Goal: Task Accomplishment & Management: Use online tool/utility

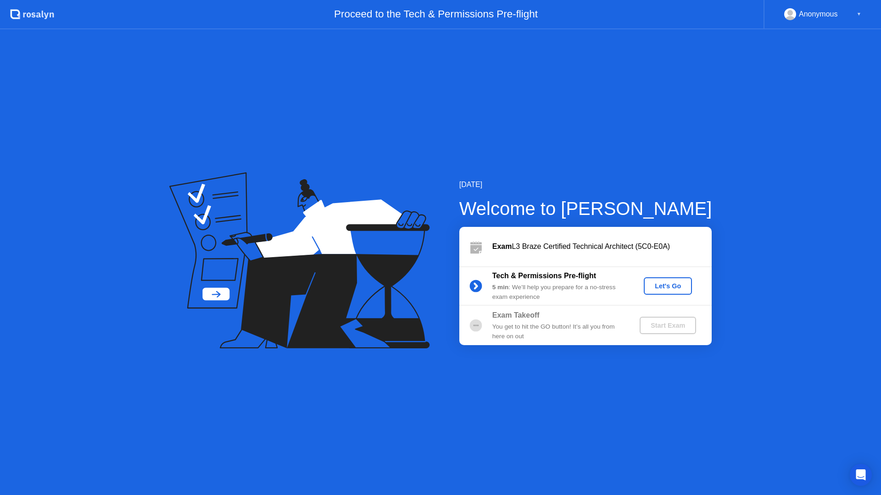
click at [663, 289] on div "Let's Go" at bounding box center [667, 286] width 41 height 7
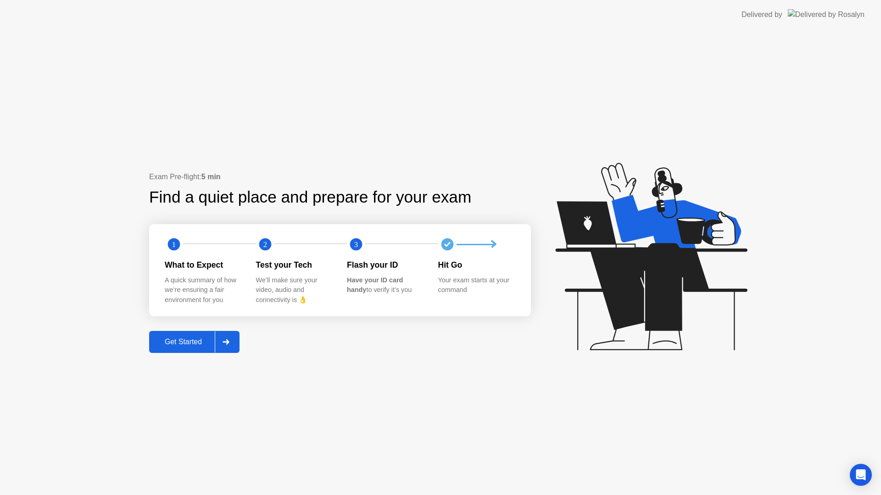
click at [192, 339] on div "Get Started" at bounding box center [183, 342] width 63 height 8
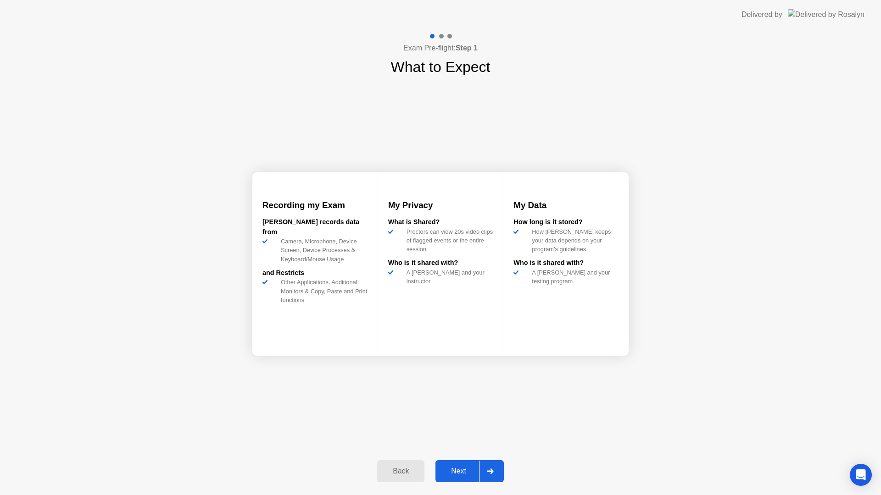
click at [461, 470] on div "Next" at bounding box center [458, 471] width 41 height 8
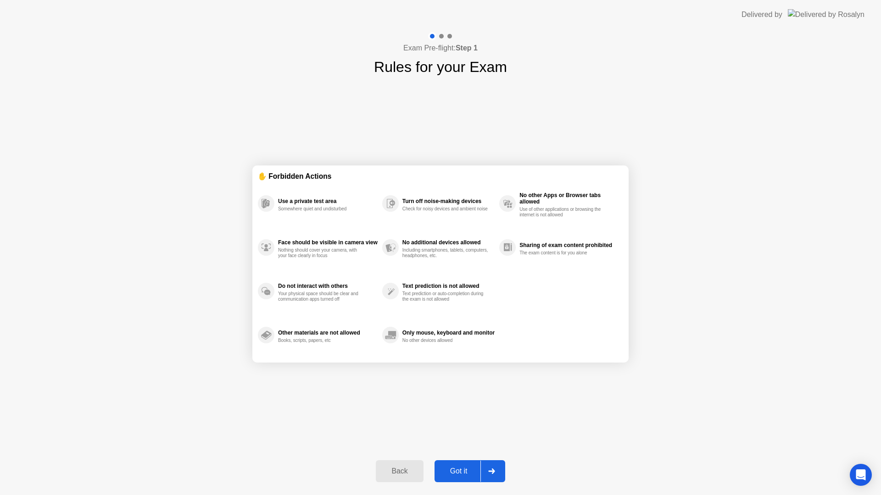
click at [461, 470] on div "Got it" at bounding box center [458, 471] width 43 height 8
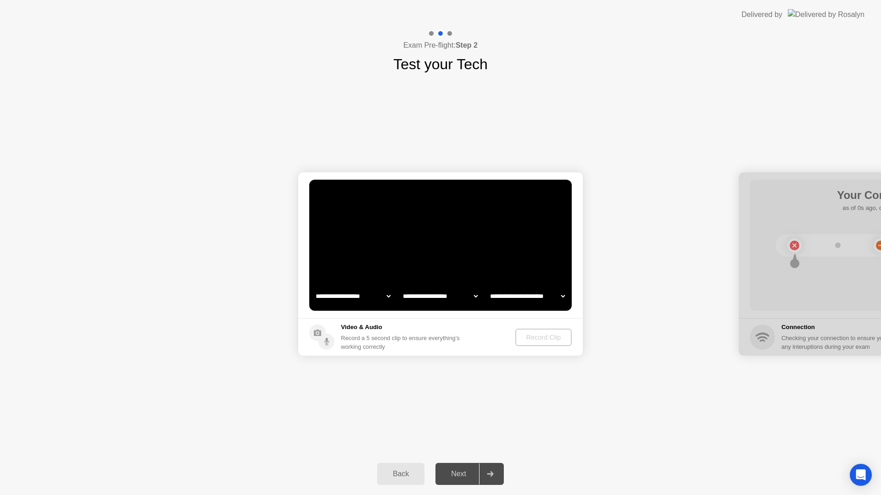
select select "*******"
select select "**********"
select select "*******"
click at [382, 295] on select "**********" at bounding box center [353, 296] width 78 height 18
click at [473, 398] on div "**********" at bounding box center [440, 264] width 881 height 378
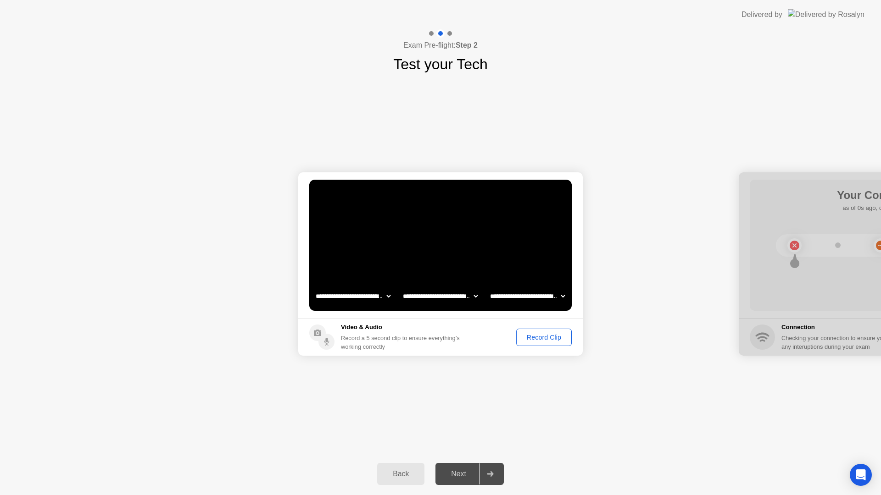
click at [543, 339] on div "Record Clip" at bounding box center [543, 337] width 49 height 7
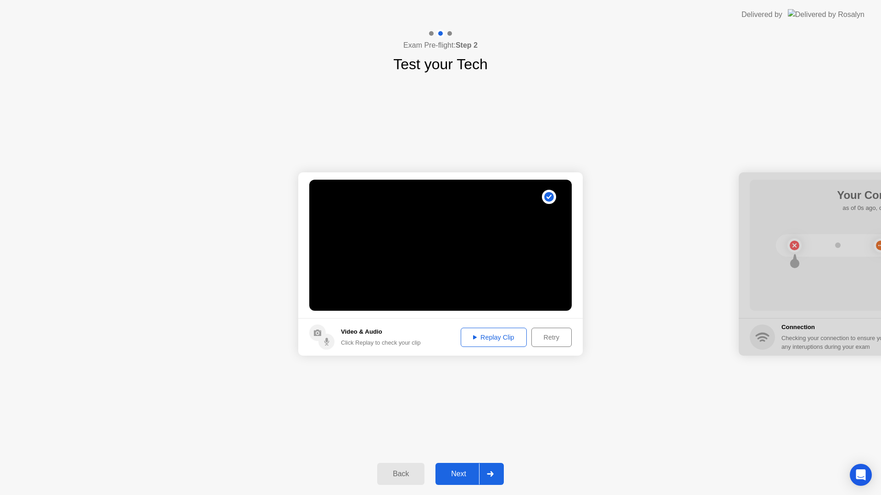
click at [458, 481] on button "Next" at bounding box center [469, 474] width 68 height 22
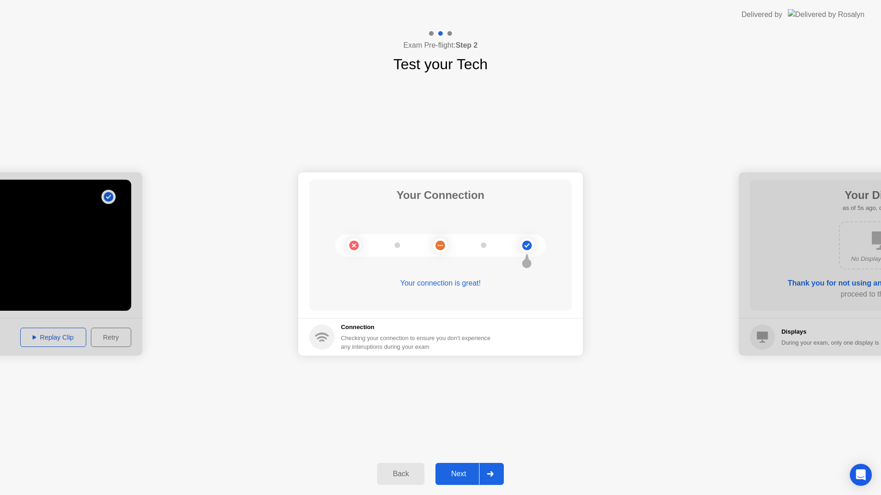
click at [467, 478] on div "Next" at bounding box center [458, 474] width 41 height 8
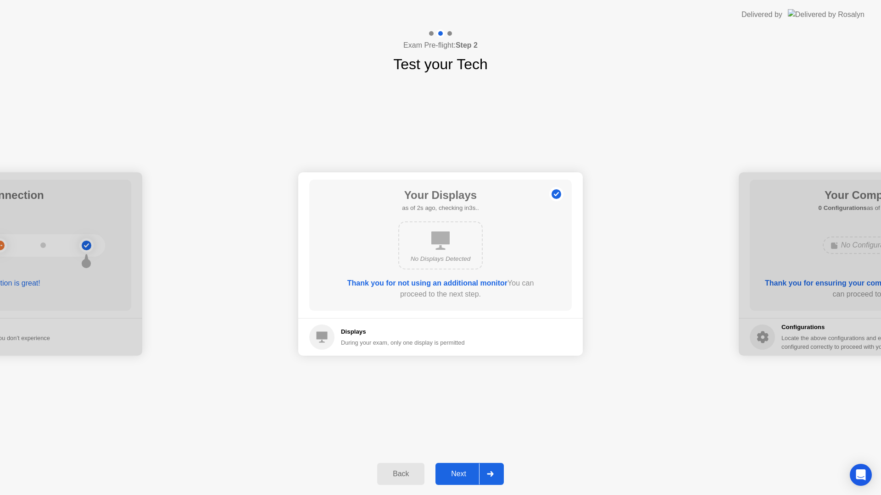
click at [460, 477] on div "Next" at bounding box center [458, 474] width 41 height 8
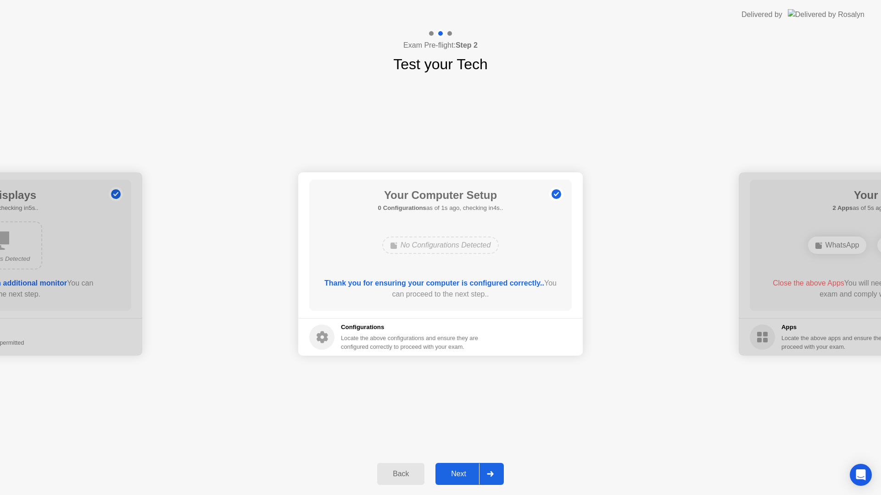
click at [459, 477] on div "Next" at bounding box center [458, 474] width 41 height 8
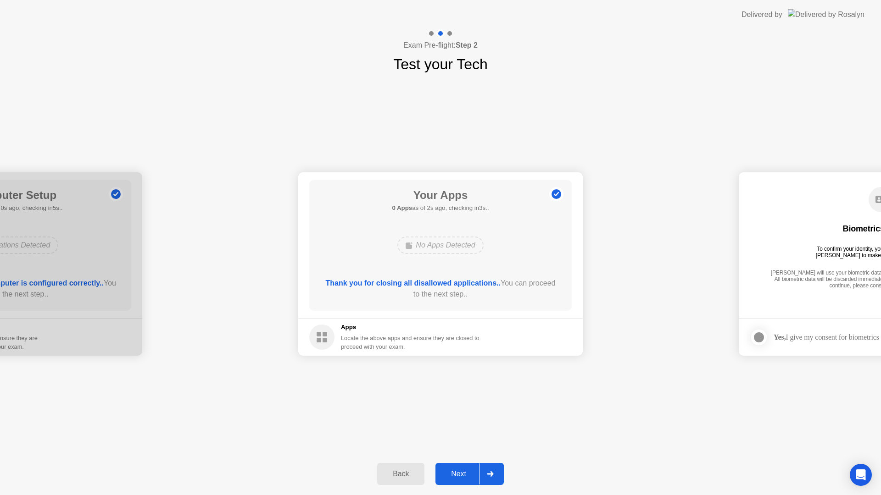
click at [463, 470] on div "Next" at bounding box center [458, 474] width 41 height 8
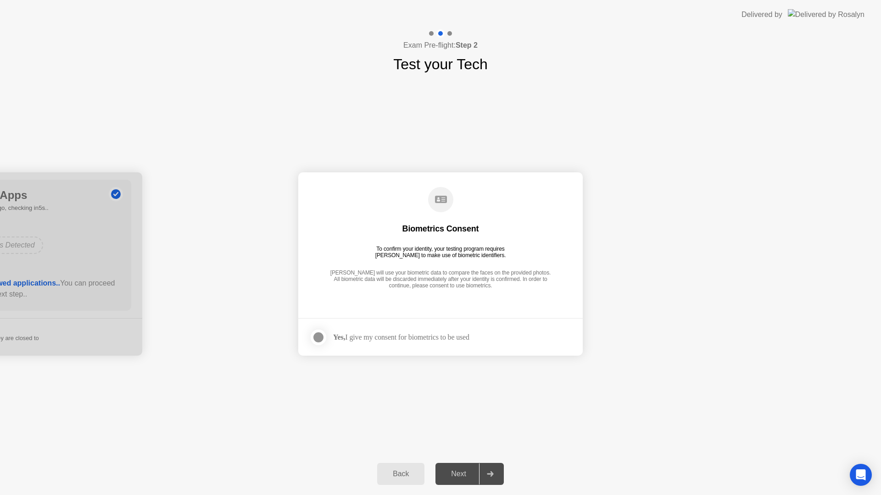
click at [320, 333] on div at bounding box center [318, 337] width 11 height 11
click at [464, 475] on div "Next" at bounding box center [458, 474] width 41 height 8
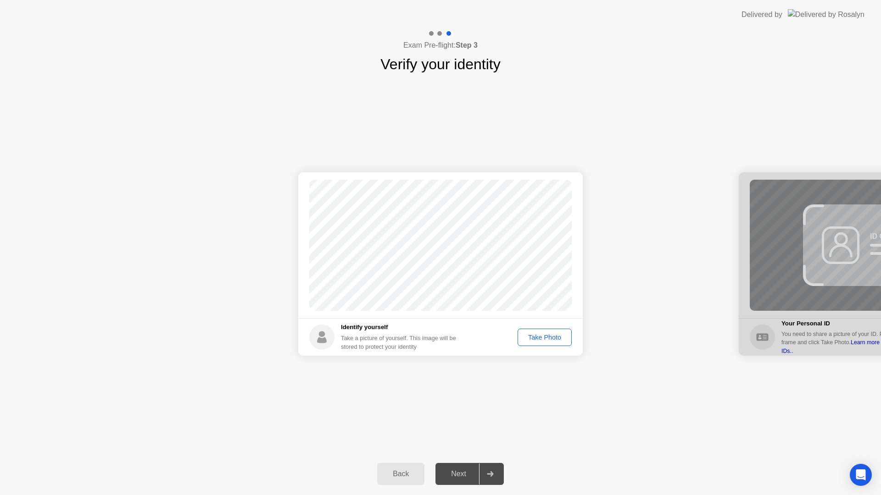
click at [536, 335] on div "Take Photo" at bounding box center [545, 337] width 48 height 7
click at [451, 475] on div "Next" at bounding box center [458, 474] width 41 height 8
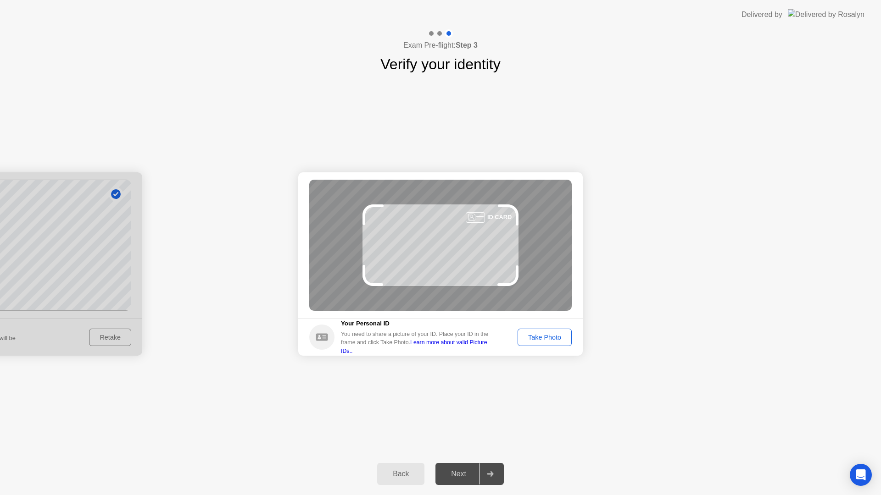
click at [456, 433] on div "Success Photo is correctly taken Identify yourself Take a picture of yourself. …" at bounding box center [440, 264] width 881 height 378
click at [551, 340] on div "Take Photo" at bounding box center [545, 337] width 48 height 7
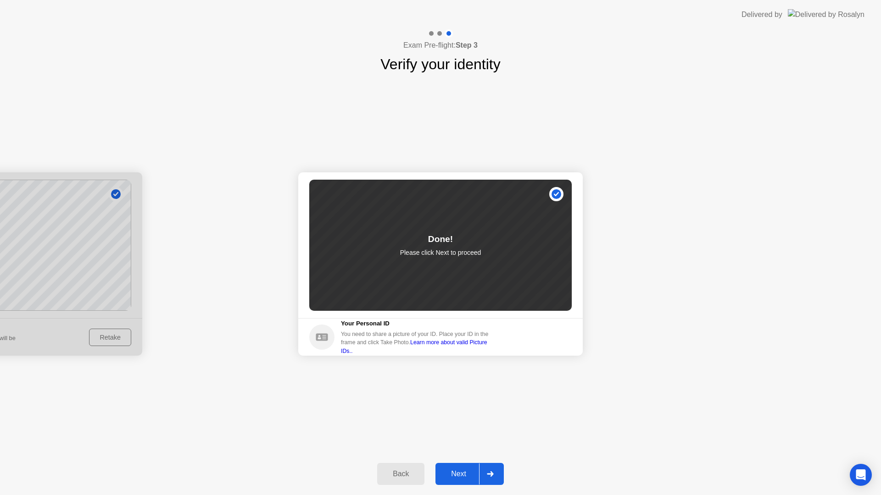
click at [457, 472] on div "Next" at bounding box center [458, 474] width 41 height 8
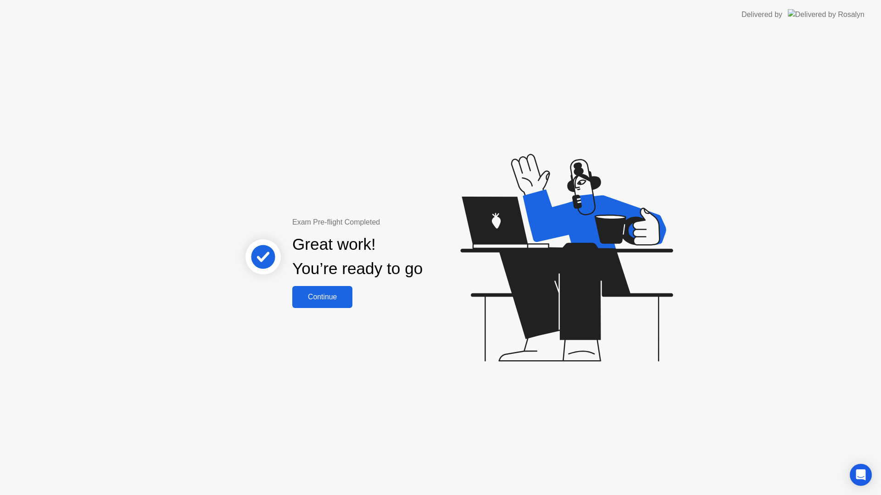
click at [328, 293] on div "Continue" at bounding box center [322, 297] width 55 height 8
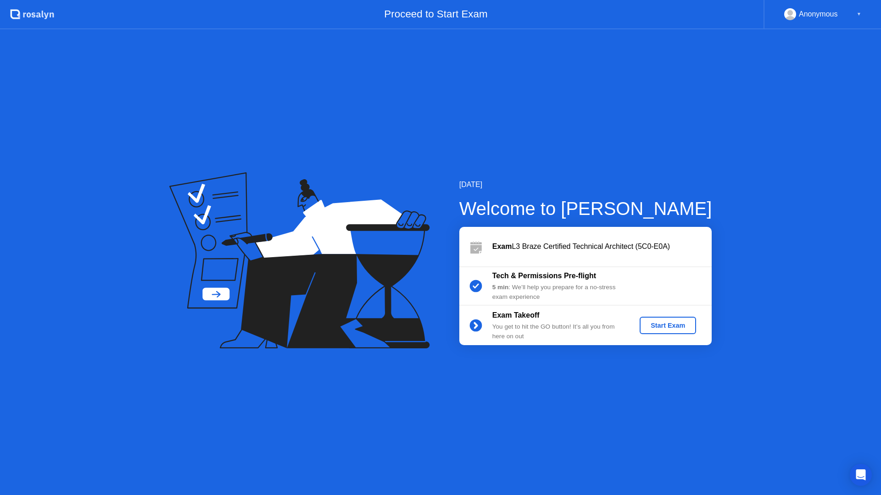
click at [660, 325] on div "Start Exam" at bounding box center [667, 325] width 49 height 7
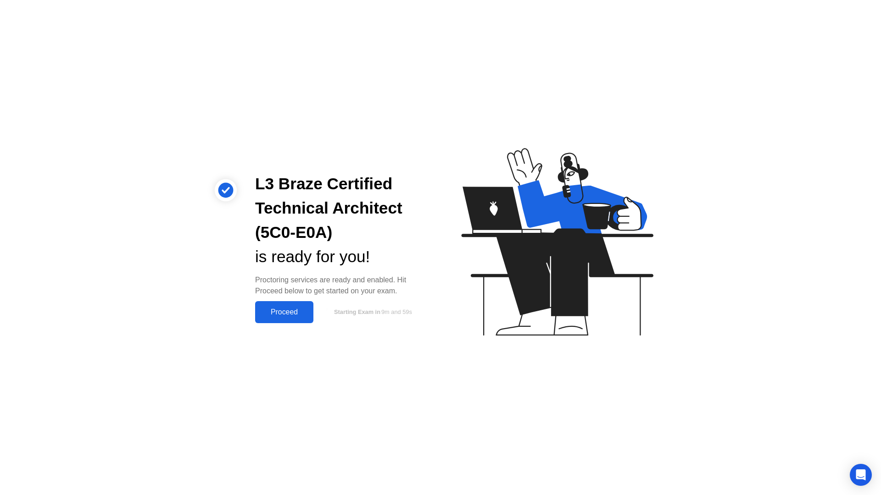
click at [289, 320] on button "Proceed" at bounding box center [284, 312] width 58 height 22
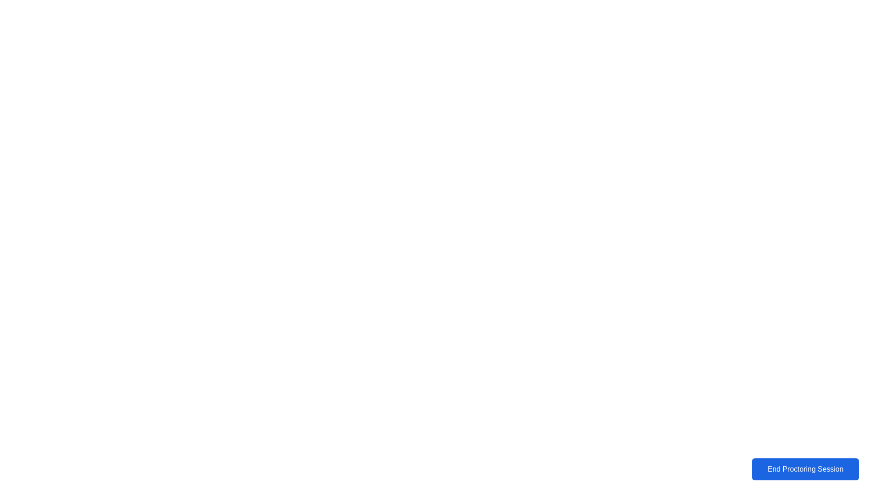
click at [787, 469] on div "End Proctoring Session" at bounding box center [805, 470] width 101 height 8
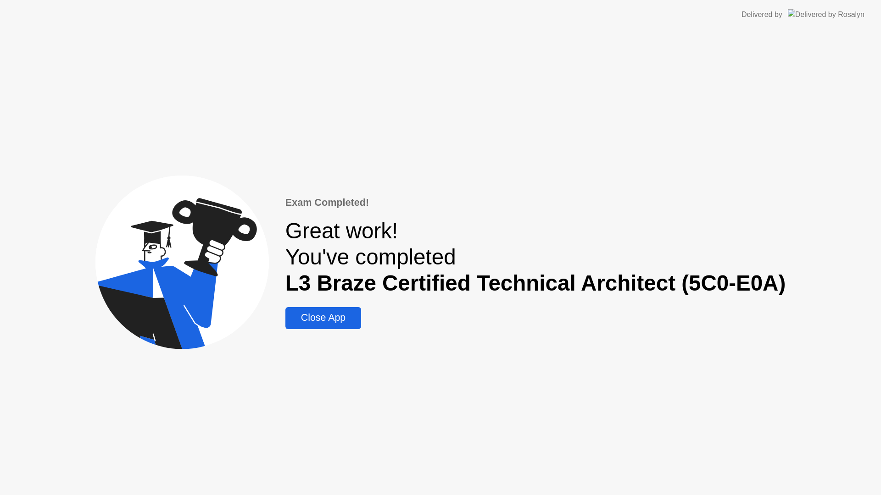
click at [319, 317] on div "Close App" at bounding box center [323, 317] width 70 height 11
